Goal: Information Seeking & Learning: Check status

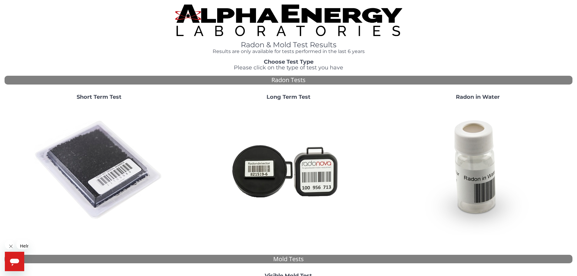
drag, startPoint x: 0, startPoint y: 0, endPoint x: 113, endPoint y: 132, distance: 173.9
click at [113, 132] on img at bounding box center [99, 170] width 130 height 130
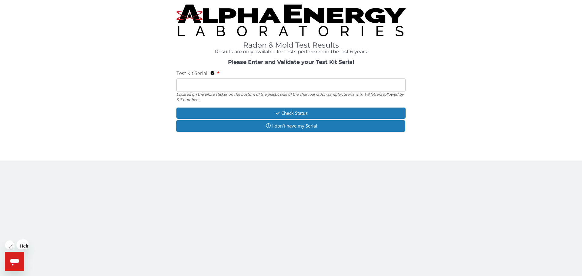
click at [205, 78] on input "Test Kit Serial Located on the white sticker on the bottom of the plastic side …" at bounding box center [290, 84] width 229 height 13
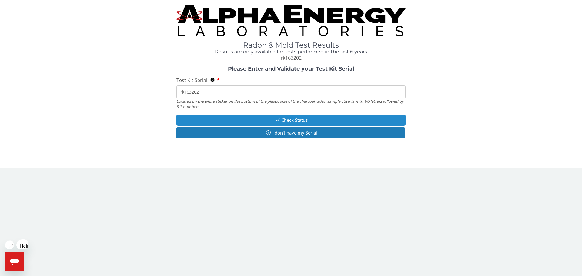
type input "rk163202"
click at [219, 115] on button "Check Status" at bounding box center [290, 120] width 229 height 11
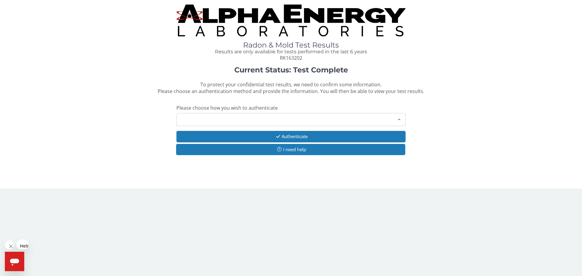
click at [232, 113] on div "Please make a selection" at bounding box center [290, 119] width 229 height 13
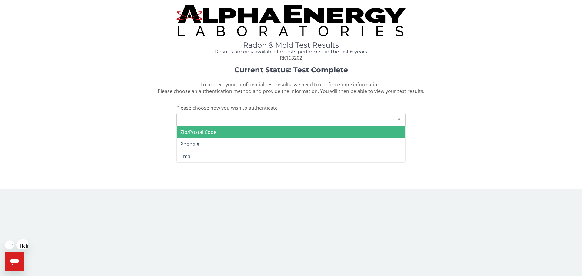
click at [231, 113] on div "Please make a selection" at bounding box center [290, 119] width 229 height 13
click at [234, 113] on div "Please make a selection" at bounding box center [290, 119] width 229 height 13
click at [258, 113] on div "Please make a selection" at bounding box center [290, 119] width 229 height 13
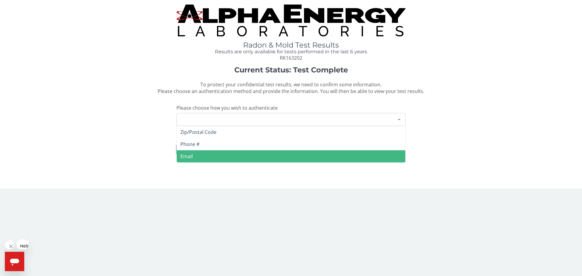
click at [265, 172] on body "Radon & Mold Test Results Results are only available for tests performed in the…" at bounding box center [291, 138] width 582 height 276
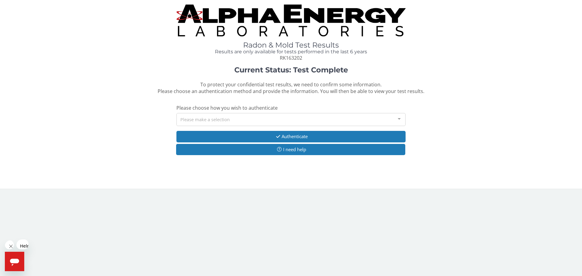
drag, startPoint x: 238, startPoint y: 108, endPoint x: 239, endPoint y: 103, distance: 4.9
click at [238, 108] on div "Current Status: Test Complete To protect your confidential test results, we nee…" at bounding box center [291, 113] width 573 height 95
click at [237, 113] on div "Please make a selection" at bounding box center [290, 119] width 229 height 13
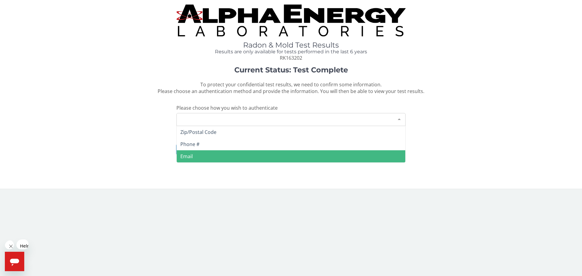
click at [237, 113] on div "Please make a selection" at bounding box center [290, 119] width 229 height 13
drag, startPoint x: 229, startPoint y: 100, endPoint x: 209, endPoint y: 96, distance: 19.8
click at [226, 113] on div "Please make a selection" at bounding box center [290, 119] width 229 height 13
click at [140, 83] on div "Current Status: Test Complete To protect your confidential test results, we nee…" at bounding box center [291, 113] width 573 height 95
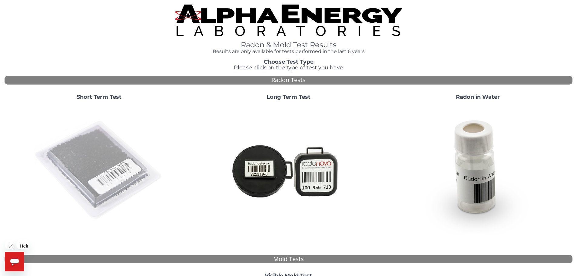
click at [91, 138] on img at bounding box center [99, 170] width 130 height 130
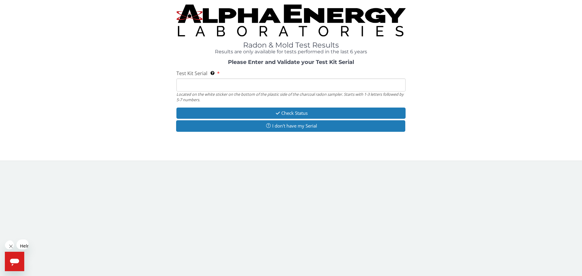
click at [201, 78] on input "Test Kit Serial Located on the white sticker on the bottom of the plastic side …" at bounding box center [290, 84] width 229 height 13
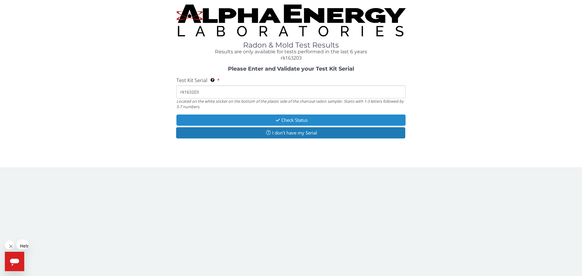
type input "rk163203"
click at [261, 115] on button "Check Status" at bounding box center [290, 120] width 229 height 11
